Goal: Information Seeking & Learning: Learn about a topic

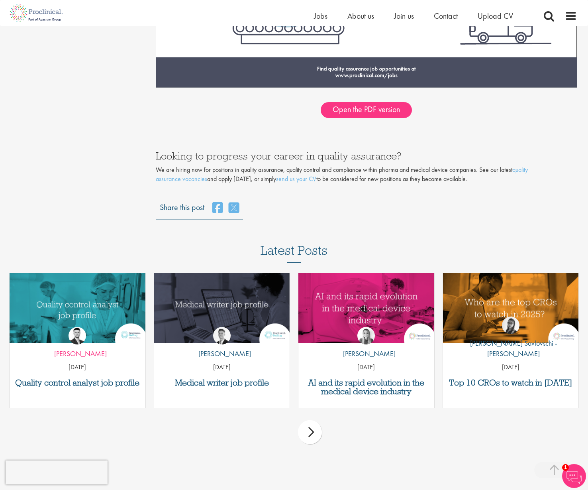
scroll to position [1253, 0]
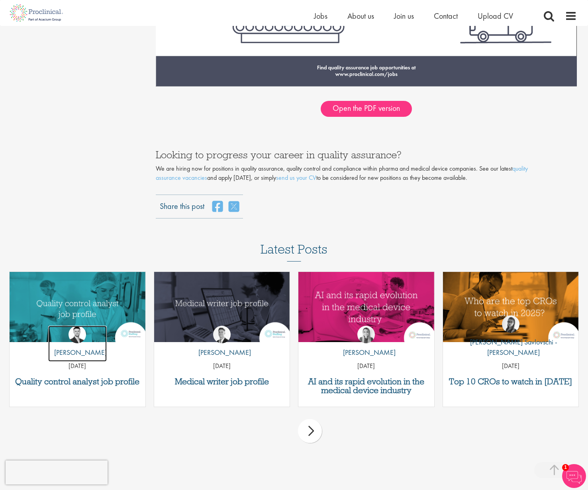
click at [76, 336] on img at bounding box center [78, 335] width 18 height 18
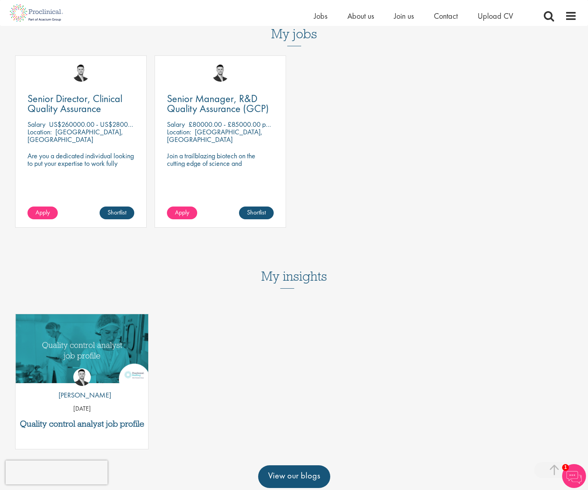
scroll to position [307, 0]
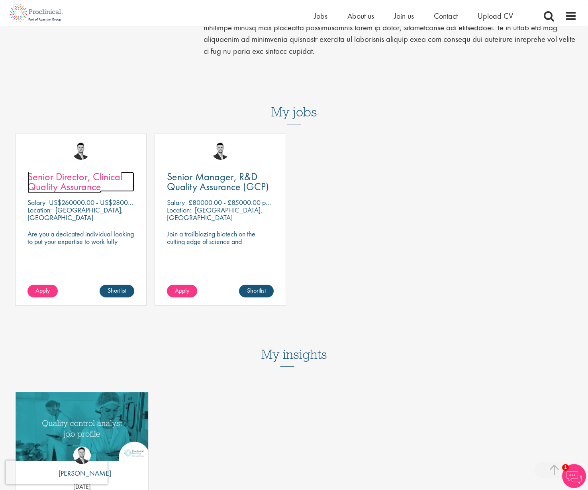
click at [86, 173] on span "Senior Director, Clinical Quality Assurance" at bounding box center [74, 182] width 95 height 24
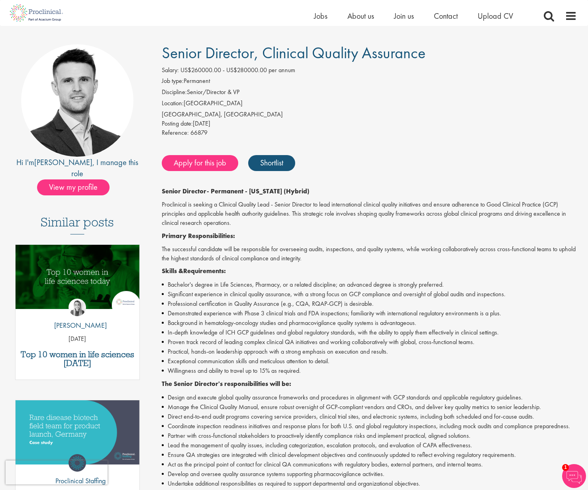
scroll to position [45, 0]
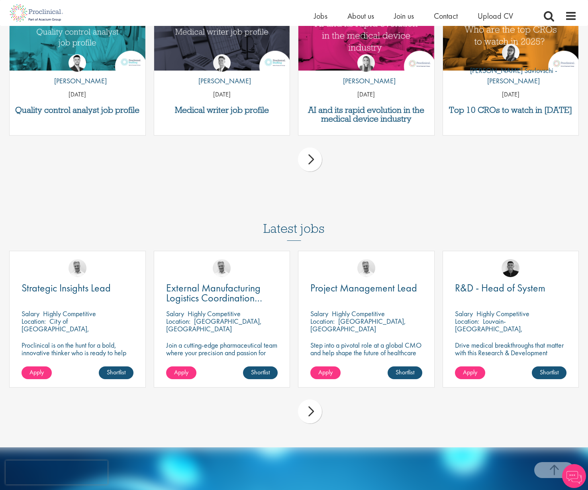
scroll to position [1526, 0]
